Goal: Information Seeking & Learning: Check status

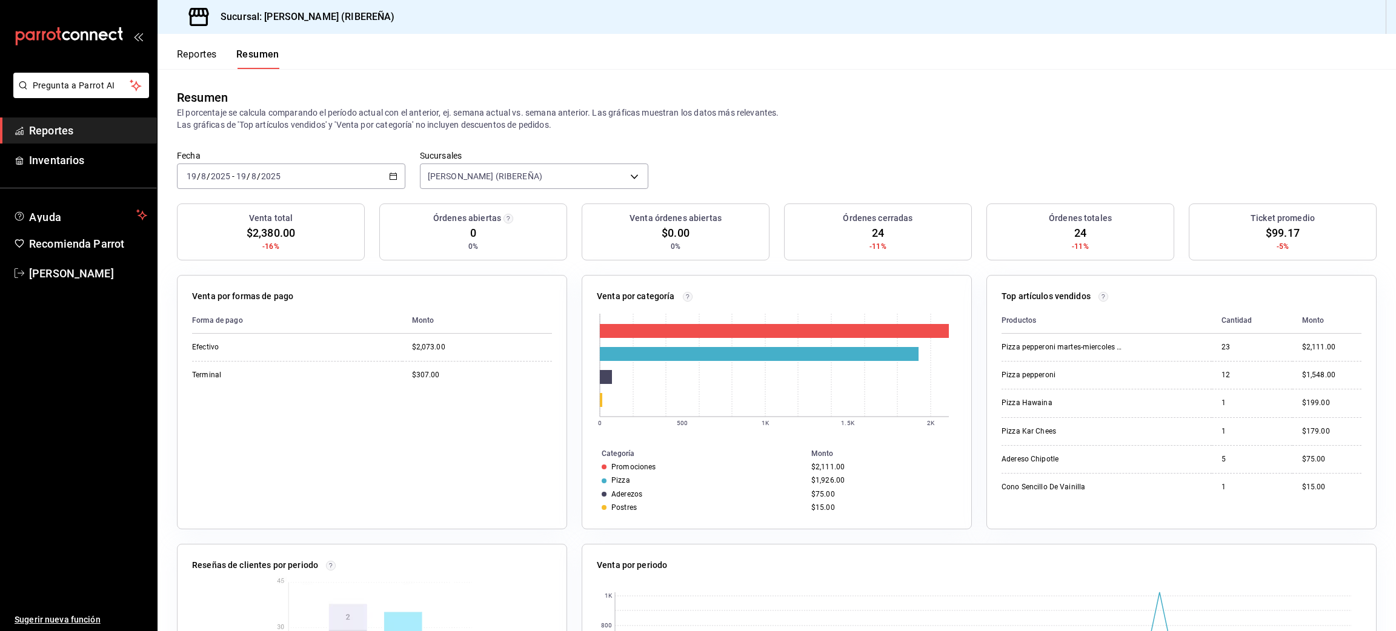
click at [203, 63] on button "Reportes" at bounding box center [197, 58] width 40 height 21
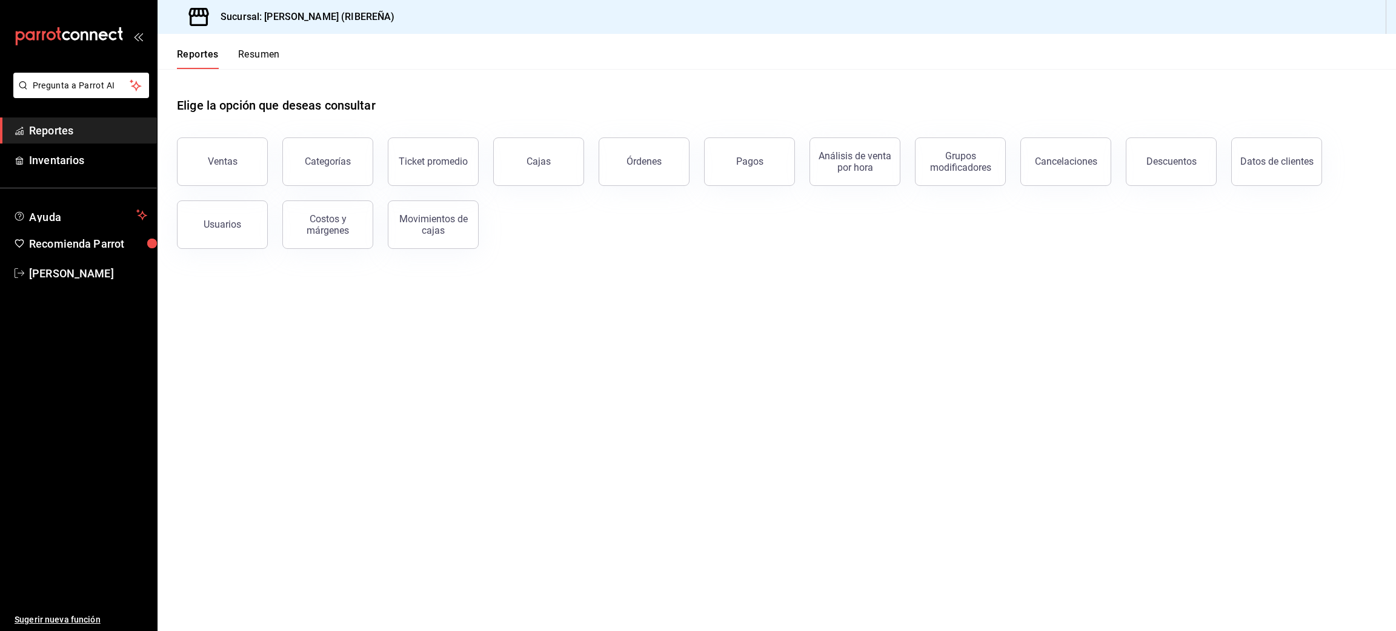
click at [202, 58] on button "Reportes" at bounding box center [198, 58] width 42 height 21
click at [231, 165] on div "Ventas" at bounding box center [223, 162] width 30 height 12
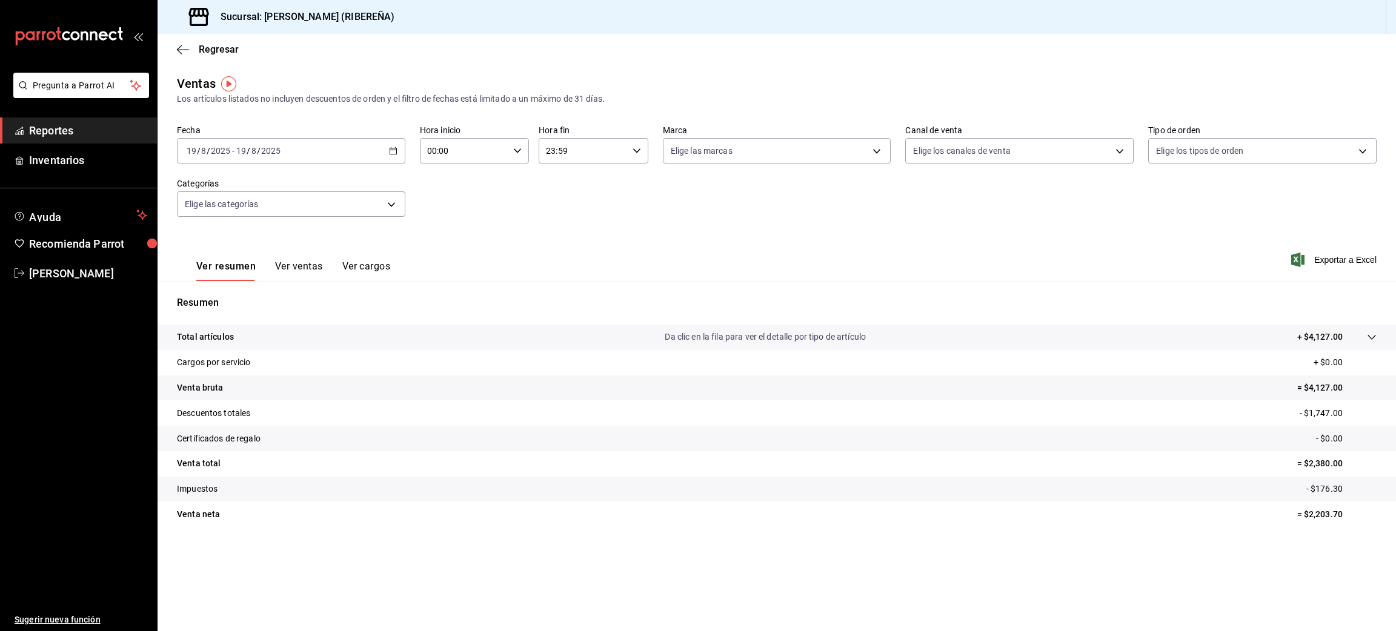
click at [303, 276] on button "Ver ventas" at bounding box center [299, 270] width 48 height 21
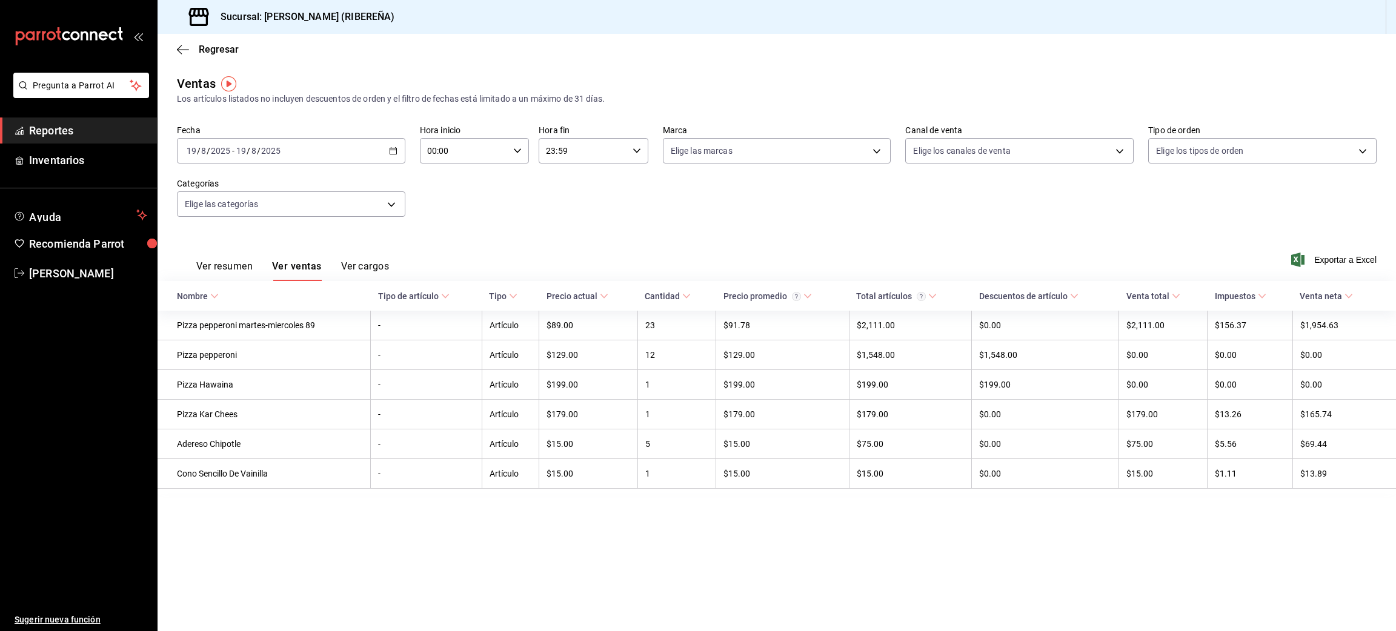
click at [652, 574] on main "Regresar Ventas Los artículos listados no incluyen descuentos de orden y el fil…" at bounding box center [777, 332] width 1238 height 597
click at [176, 48] on div "Regresar" at bounding box center [777, 49] width 1238 height 31
click at [181, 48] on icon "button" at bounding box center [183, 49] width 12 height 11
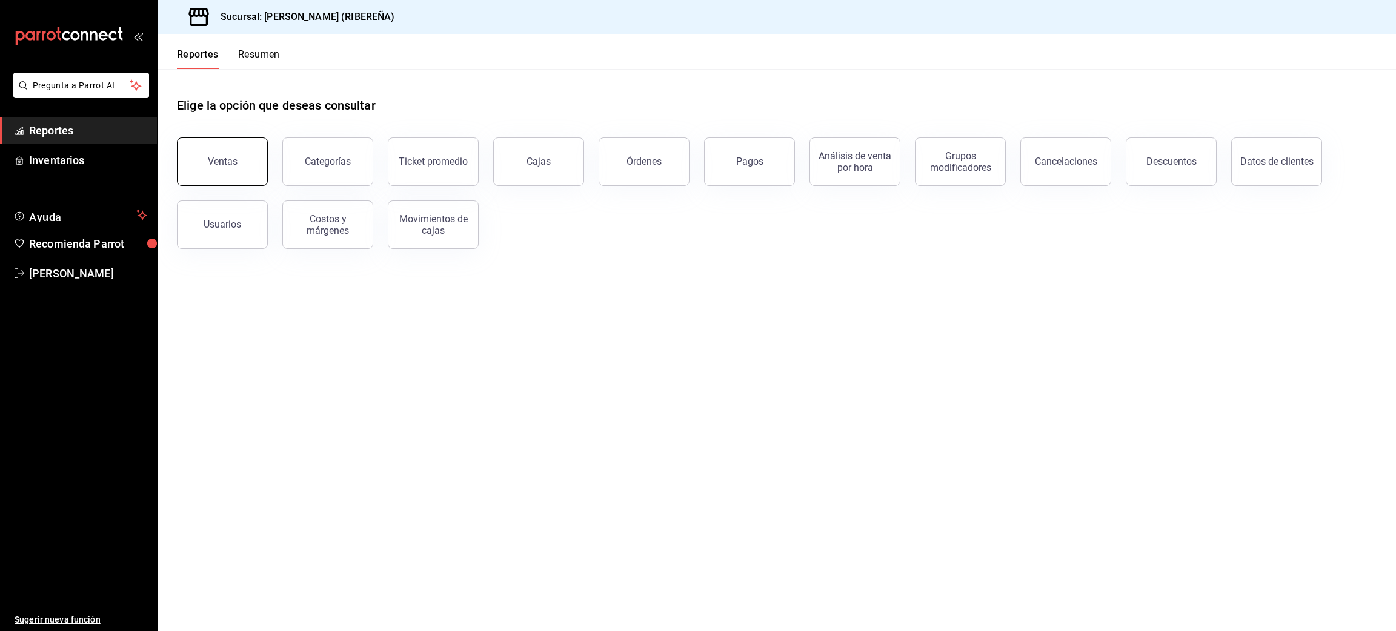
click at [201, 154] on button "Ventas" at bounding box center [222, 162] width 91 height 48
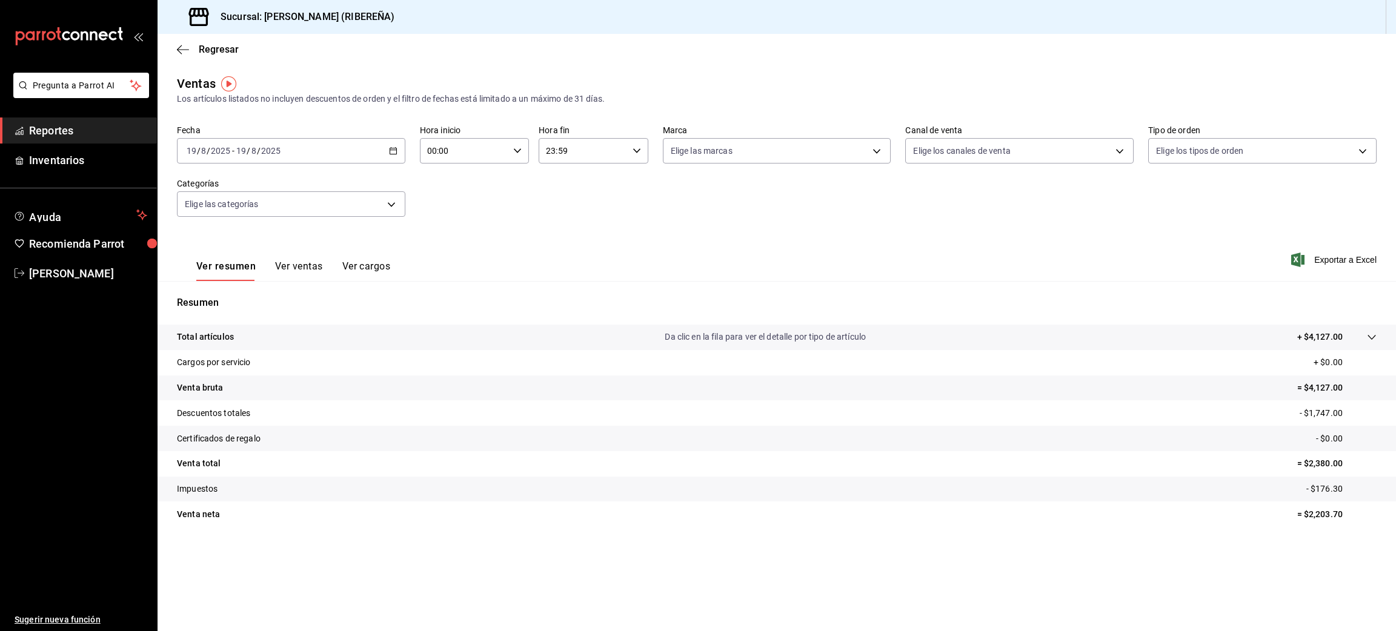
click at [292, 266] on button "Ver ventas" at bounding box center [299, 270] width 48 height 21
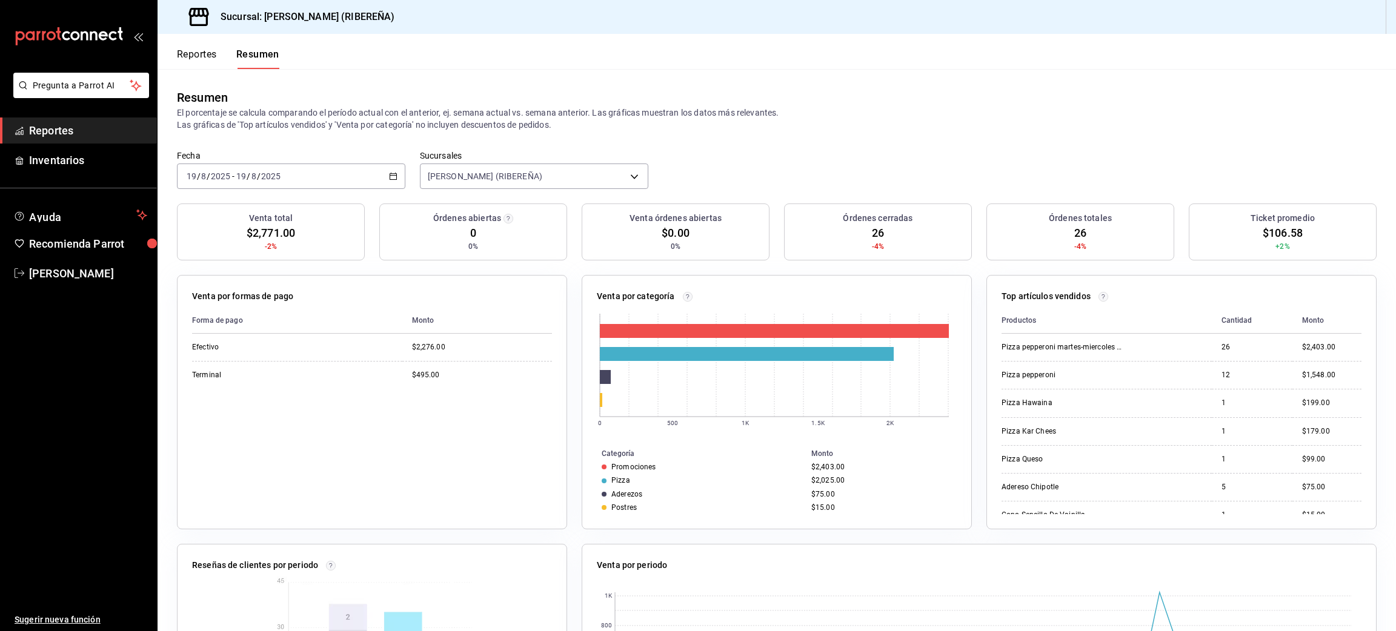
click at [194, 59] on button "Reportes" at bounding box center [197, 58] width 40 height 21
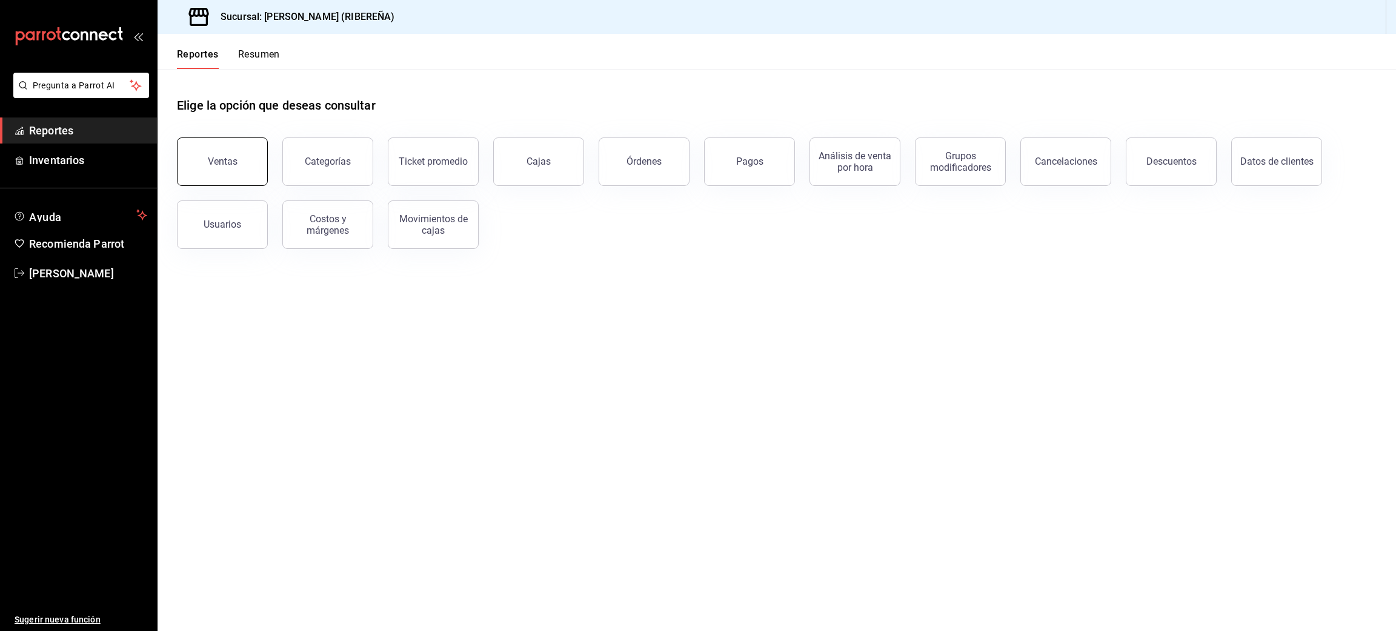
click at [233, 159] on div "Ventas" at bounding box center [223, 162] width 30 height 12
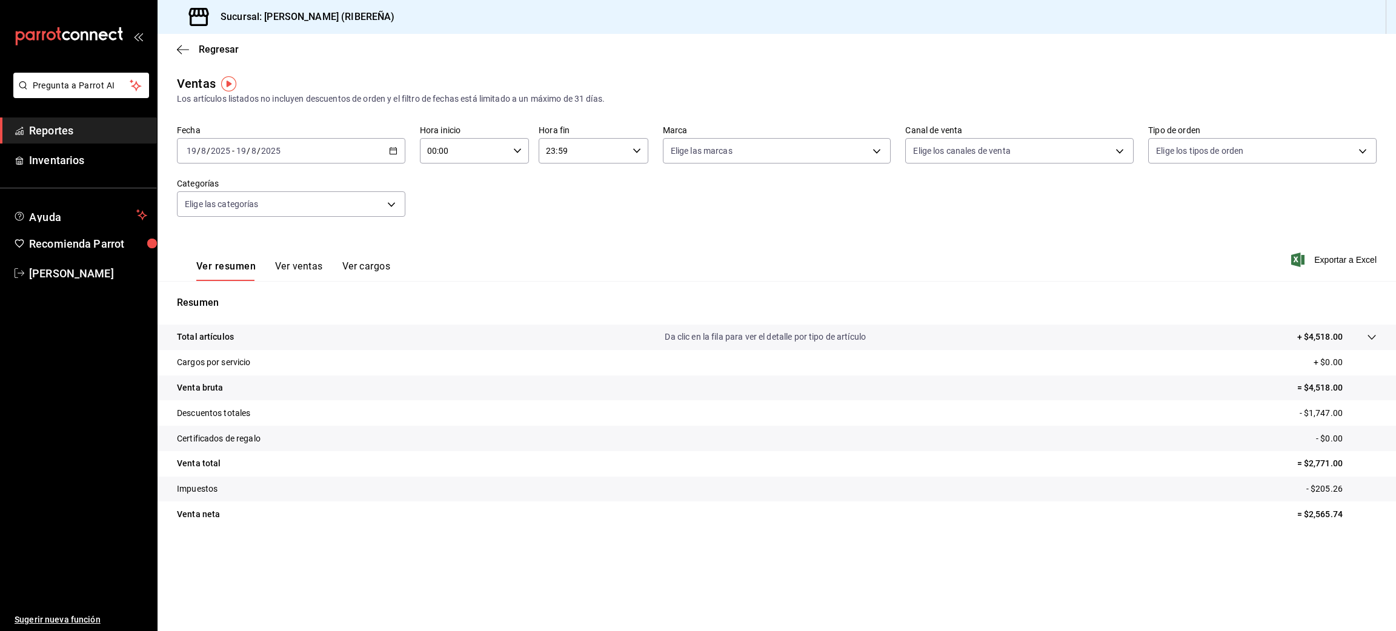
click at [292, 265] on button "Ver ventas" at bounding box center [299, 270] width 48 height 21
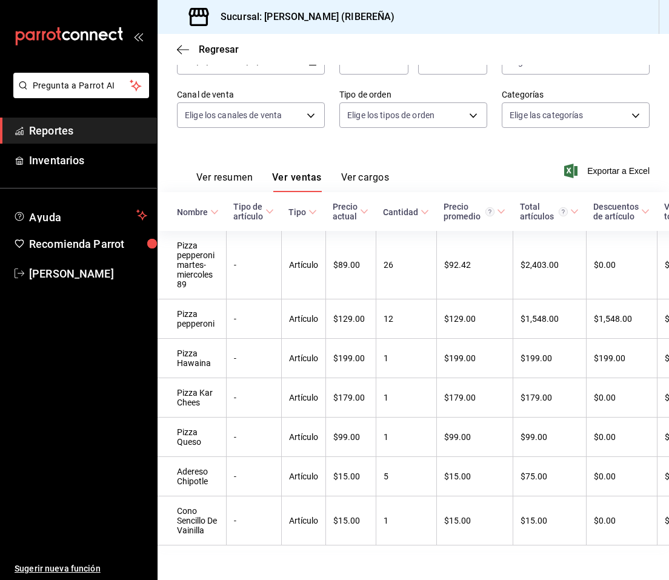
scroll to position [122, 0]
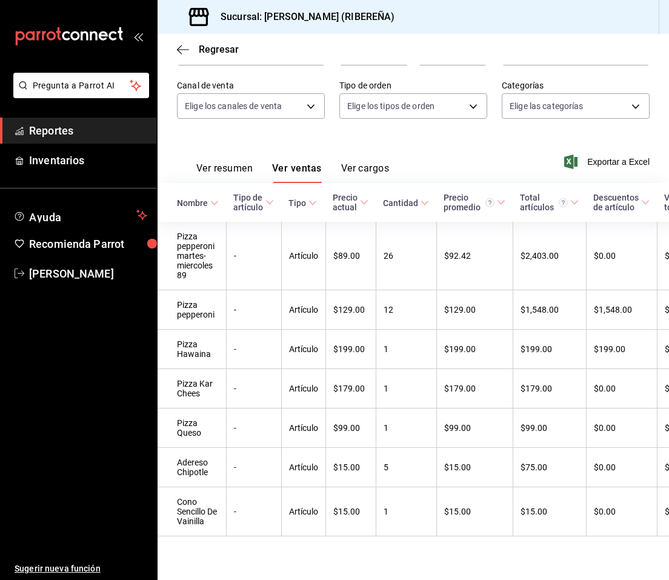
click at [225, 162] on button "Ver resumen" at bounding box center [224, 172] width 56 height 21
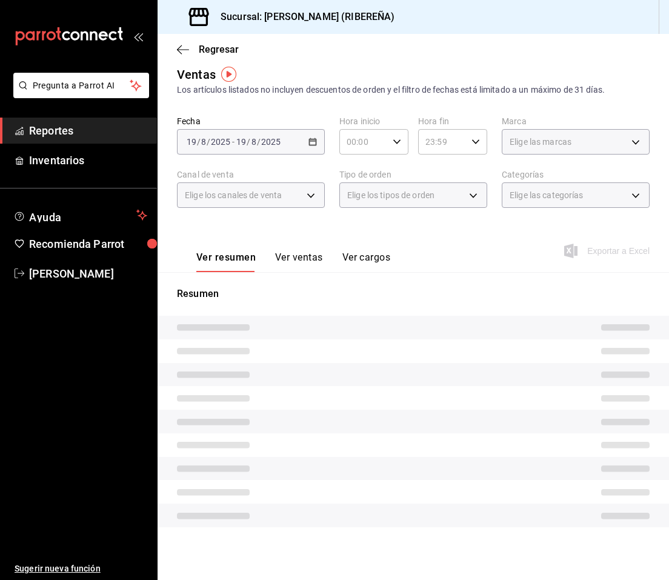
scroll to position [1, 0]
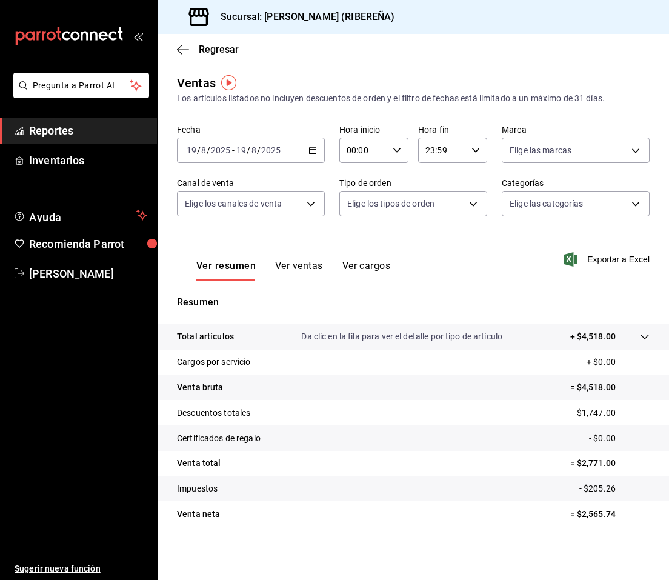
click at [295, 267] on button "Ver ventas" at bounding box center [299, 270] width 48 height 21
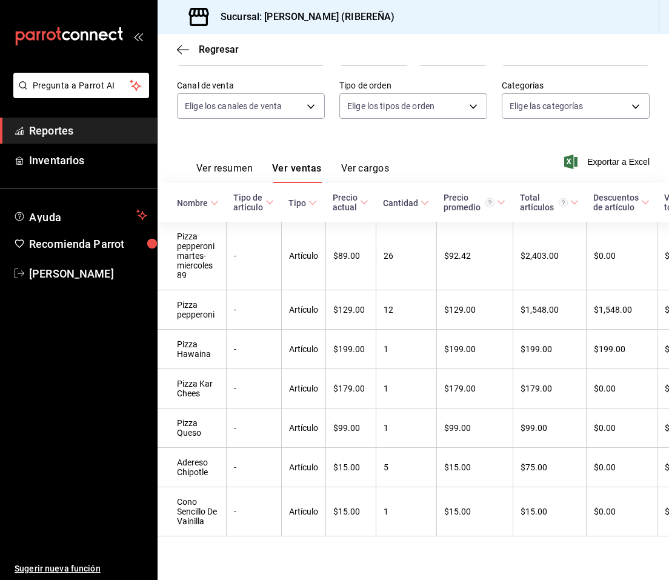
scroll to position [122, 0]
click at [217, 162] on button "Ver resumen" at bounding box center [224, 172] width 56 height 21
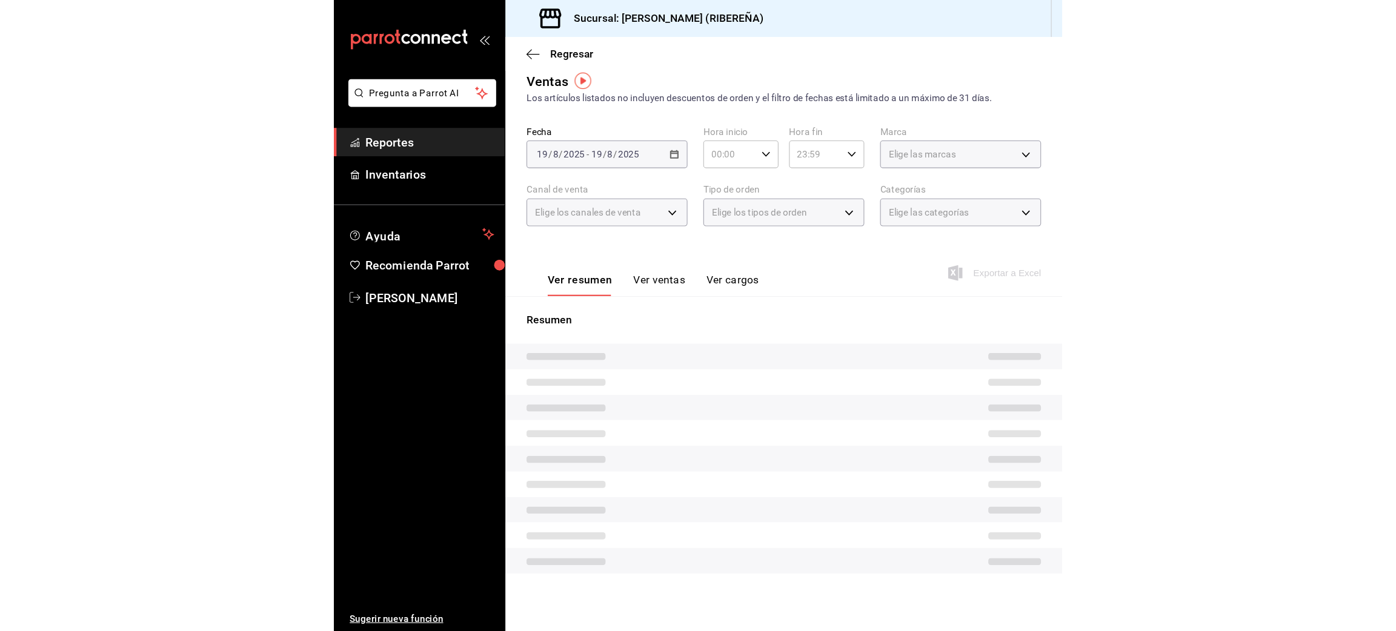
scroll to position [1, 0]
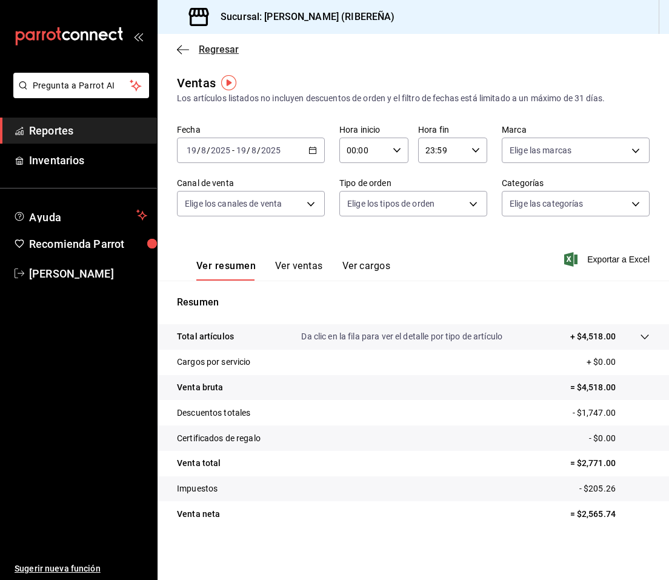
click at [177, 47] on icon "button" at bounding box center [183, 49] width 12 height 11
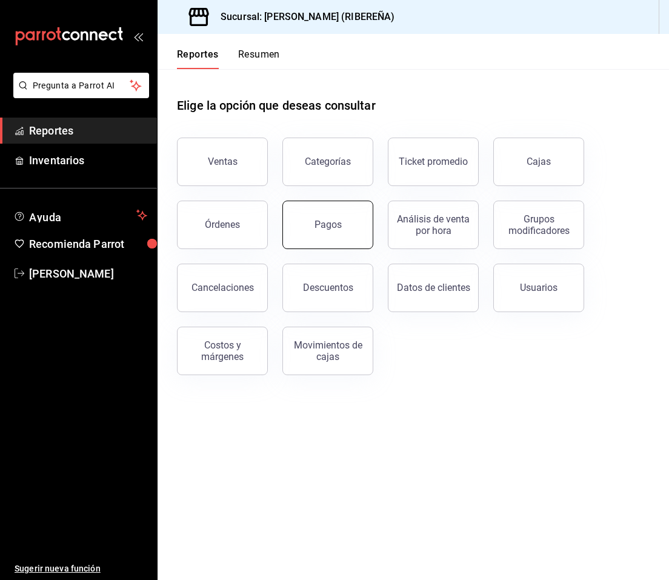
click at [336, 224] on div "Pagos" at bounding box center [327, 225] width 27 height 12
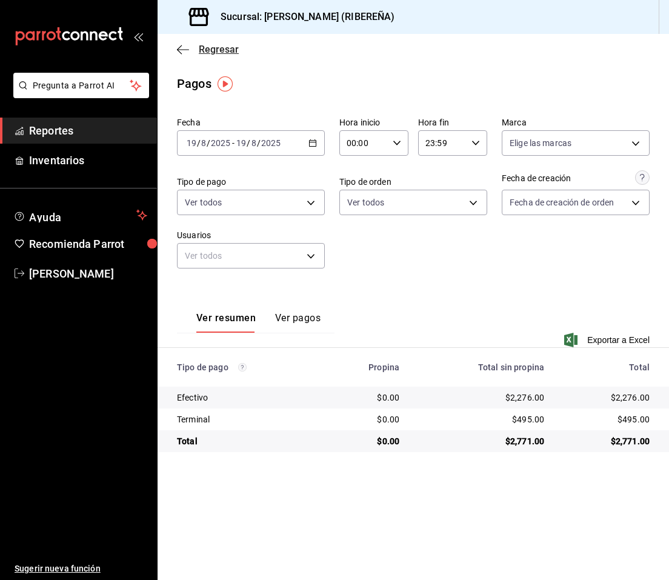
click at [183, 50] on icon "button" at bounding box center [183, 49] width 12 height 11
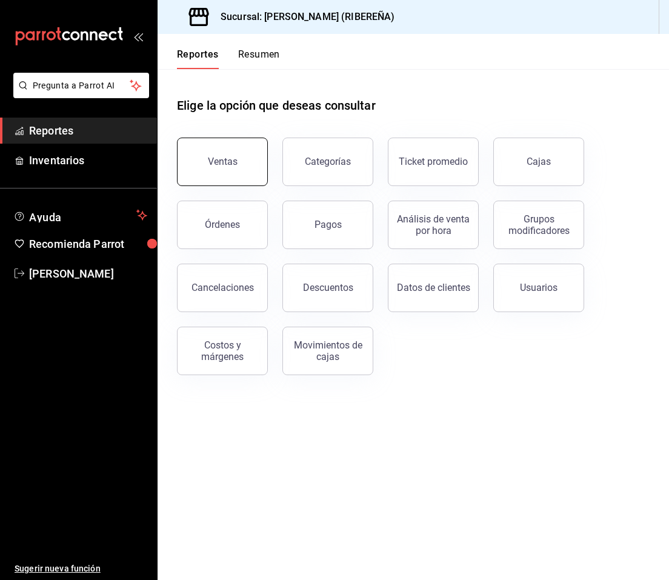
click at [226, 155] on button "Ventas" at bounding box center [222, 162] width 91 height 48
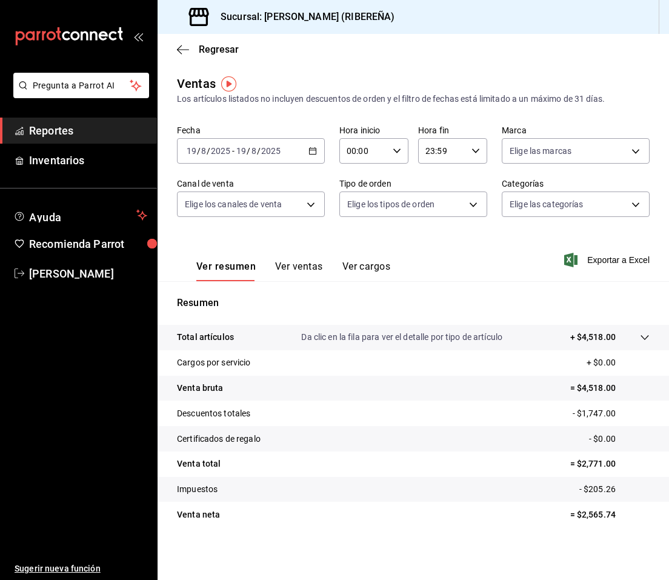
click at [314, 61] on div "Regresar" at bounding box center [413, 49] width 511 height 31
click at [181, 45] on icon "button" at bounding box center [183, 49] width 12 height 11
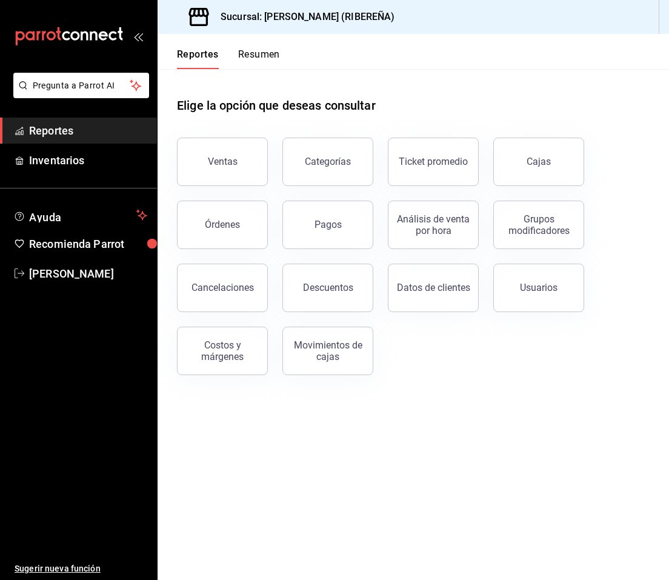
click at [328, 65] on header "Reportes Resumen" at bounding box center [413, 51] width 511 height 35
click at [325, 300] on button "Descuentos" at bounding box center [327, 288] width 91 height 48
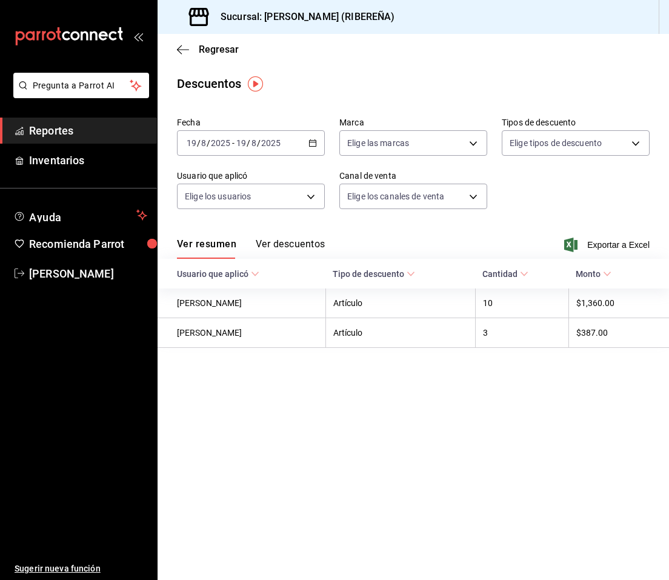
click at [300, 244] on button "Ver descuentos" at bounding box center [290, 248] width 69 height 21
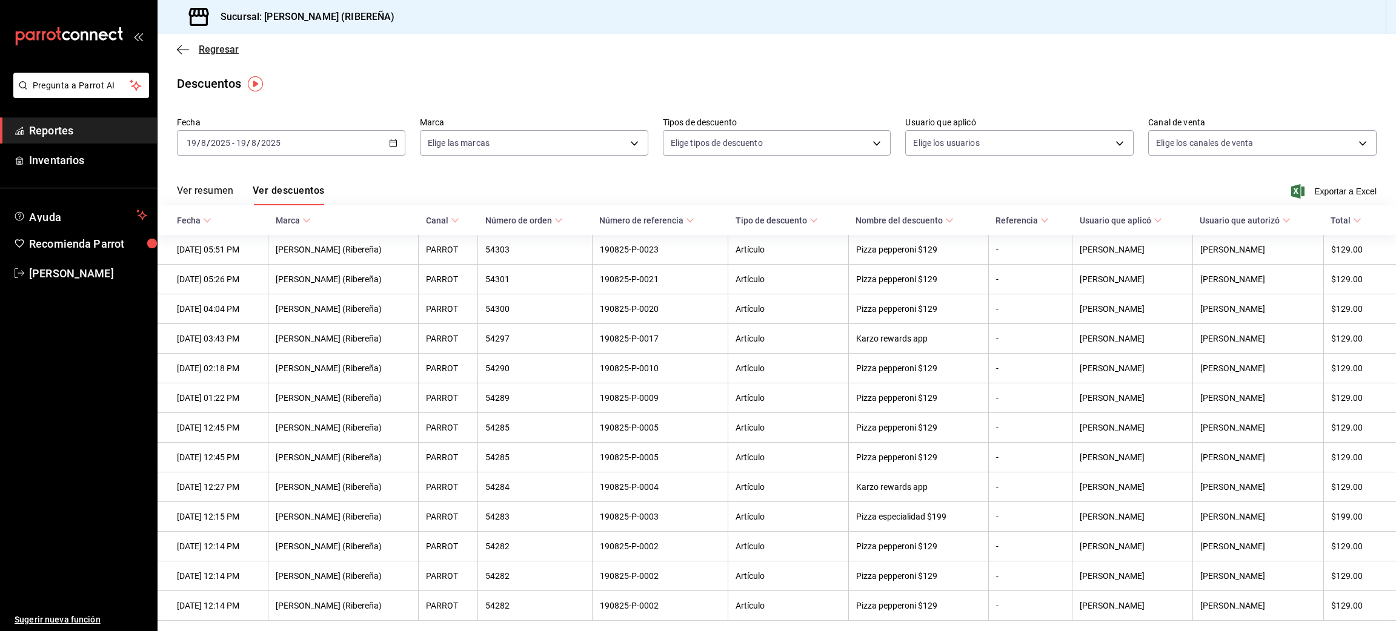
click at [184, 47] on icon "button" at bounding box center [183, 49] width 12 height 11
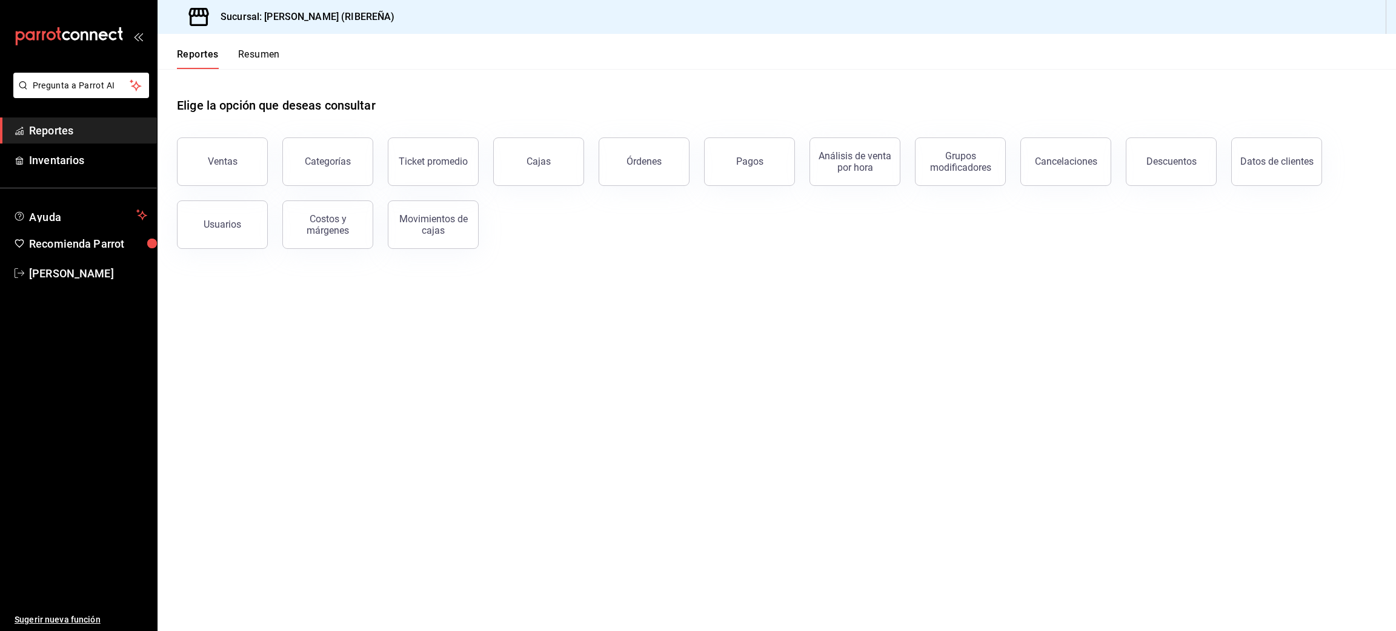
click at [594, 78] on div "Elige la opción que deseas consultar" at bounding box center [776, 96] width 1199 height 54
click at [456, 439] on main "Elige la opción que deseas consultar Ventas Categorías Ticket promedio Cajas Ór…" at bounding box center [777, 350] width 1238 height 562
